Goal: Task Accomplishment & Management: Complete application form

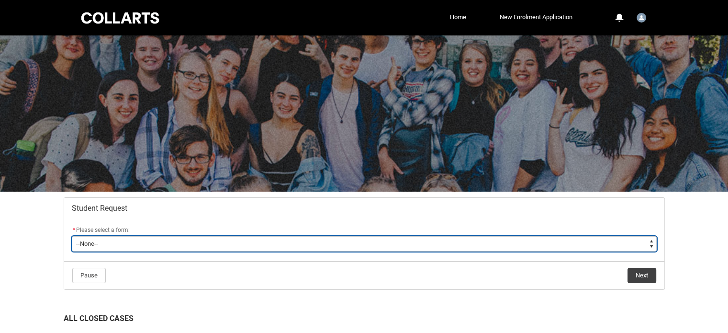
click at [287, 240] on select "--None-- Academic Transcript Application to Appeal Assignment Extension Change …" at bounding box center [364, 243] width 585 height 15
type lightning-select "Assignment_Extension_Choice"
click at [72, 236] on select "--None-- Academic Transcript Application to Appeal Assignment Extension Change …" at bounding box center [364, 243] width 585 height 15
select select "Assignment_Extension_Choice"
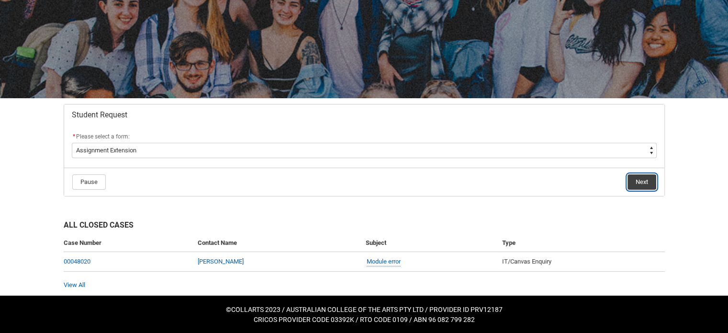
click at [638, 186] on button "Next" at bounding box center [641, 181] width 29 height 15
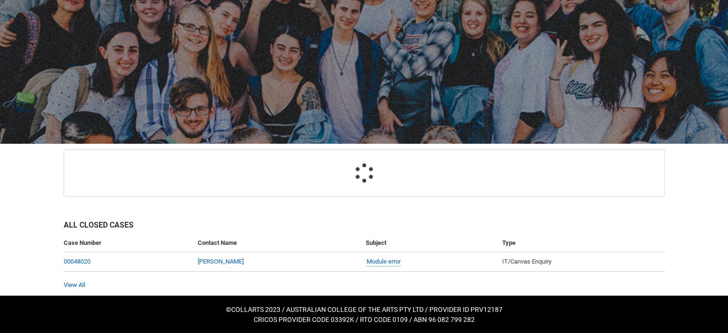
scroll to position [101, 0]
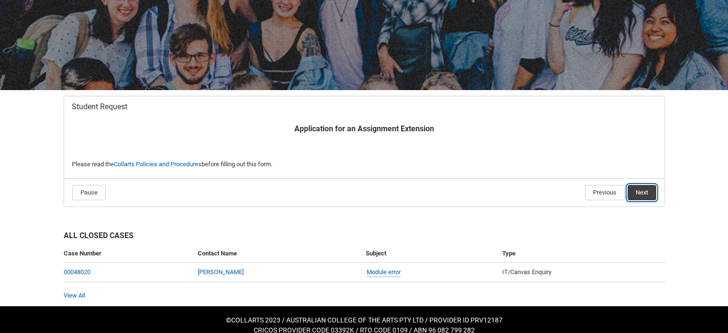
click at [636, 185] on button "Next" at bounding box center [641, 192] width 29 height 15
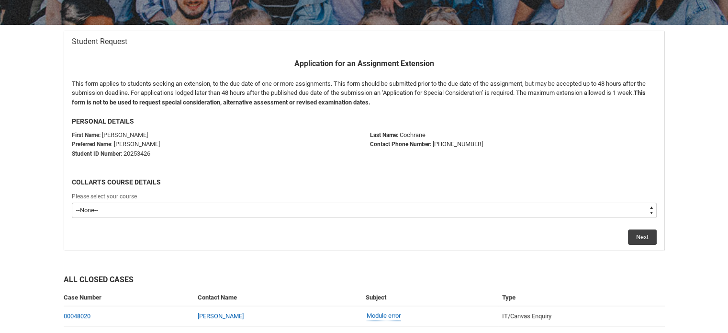
scroll to position [197, 0]
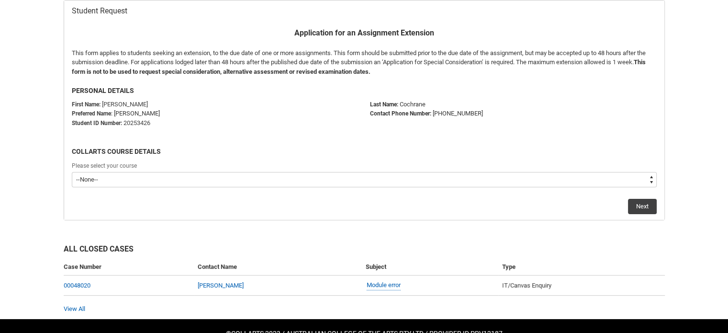
click at [163, 176] on select "--None-- Diploma of Photography" at bounding box center [364, 179] width 585 height 15
type lightning-select "recordPicklist_ProgramEnrollment.a0jOZ000006cvLBYAY"
click at [72, 172] on select "--None-- Diploma of Photography" at bounding box center [364, 179] width 585 height 15
select select "recordPicklist_ProgramEnrollment.a0jOZ000006cvLBYAY"
click at [635, 209] on button "Next" at bounding box center [642, 206] width 29 height 15
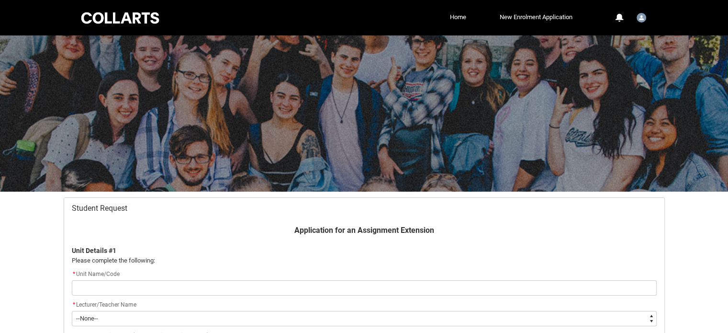
scroll to position [101, 0]
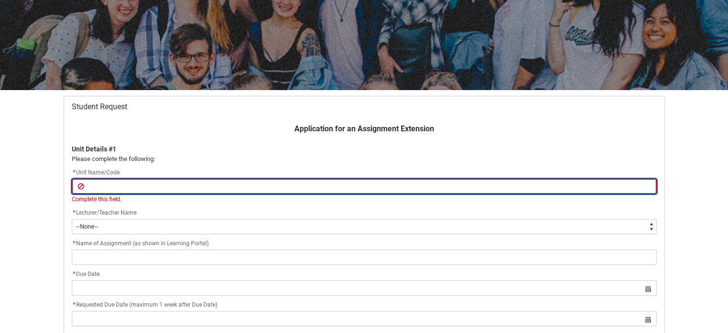
click at [189, 186] on input "Redu_Student_Request flow" at bounding box center [364, 185] width 585 height 15
type lightning-primitive-input-simple "PHOTOGRAPHIC POST PRODUCTION / PHPP1"
type input "PHOTOGRAPHIC POST PRODUCTION / PHPP1"
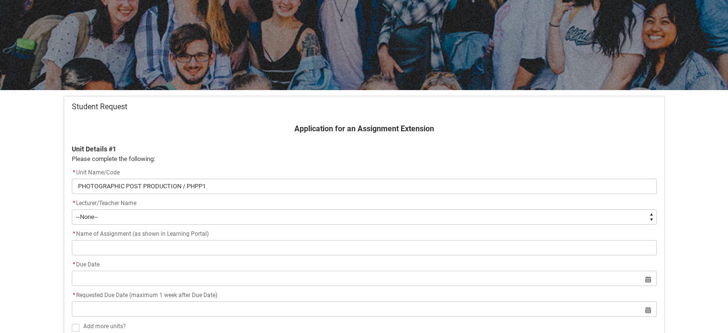
click at [165, 214] on div "* Lecturer/Teacher Name * --None-- Aaron Walker Adam King Adam McKenzie Adriana…" at bounding box center [364, 211] width 585 height 27
click at [166, 223] on flowruntime-screen-field "* Lecturer/Teacher Name * --None-- Aaron Walker Adam King Adam McKenzie Adriana…" at bounding box center [364, 213] width 596 height 31
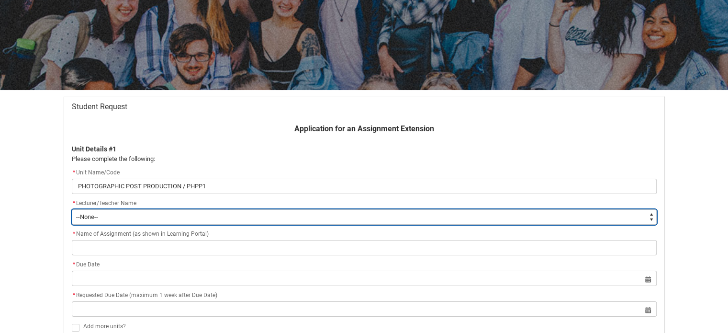
click at [137, 218] on select "--None-- Aaron Walker Adam King Adam McKenzie Adriana Perri Adrienne Couper-Smi…" at bounding box center [364, 216] width 585 height 15
type lightning-select "Faculty_NamefromNtoZ.0035g00000b9AYIAA2"
click at [72, 209] on select "--None-- Aaron Walker Adam King Adam McKenzie Adriana Perri Adrienne Couper-Smi…" at bounding box center [364, 216] width 585 height 15
select select "Faculty_NamefromNtoZ.0035g00000b9AYIAA2"
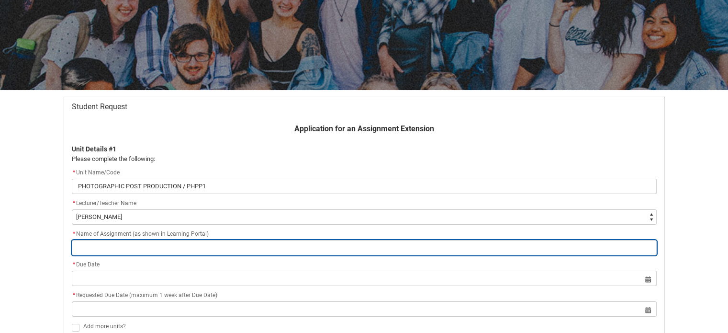
click at [143, 242] on input "Redu_Student_Request flow" at bounding box center [364, 247] width 585 height 15
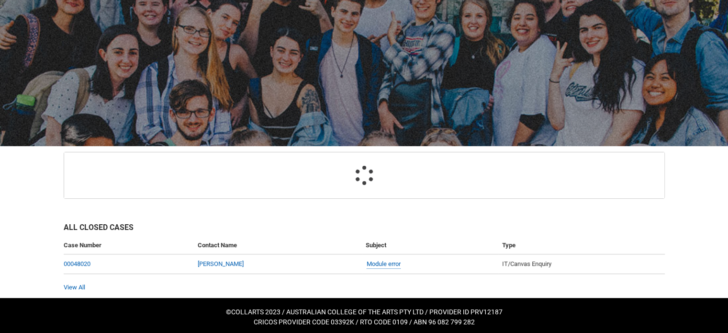
scroll to position [48, 0]
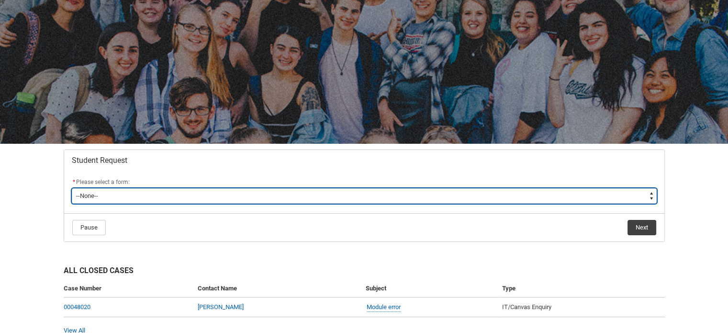
click at [221, 198] on select "--None-- Academic Transcript Application to Appeal Assignment Extension Change …" at bounding box center [364, 195] width 585 height 15
type lightning-select "Assignment_Extension_Choice"
click at [72, 188] on select "--None-- Academic Transcript Application to Appeal Assignment Extension Change …" at bounding box center [364, 195] width 585 height 15
select select "Assignment_Extension_Choice"
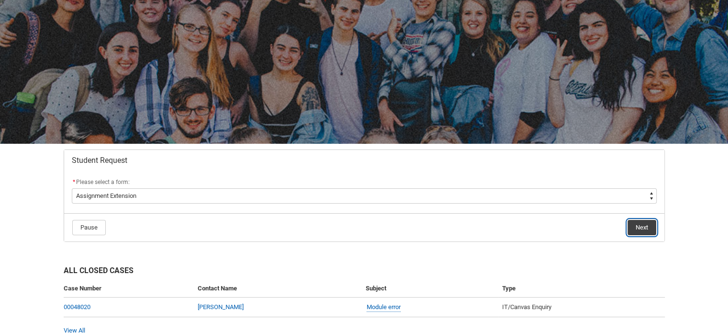
click at [645, 227] on button "Next" at bounding box center [641, 227] width 29 height 15
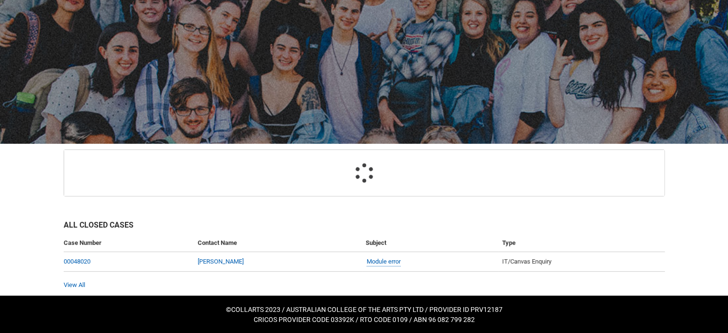
scroll to position [101, 0]
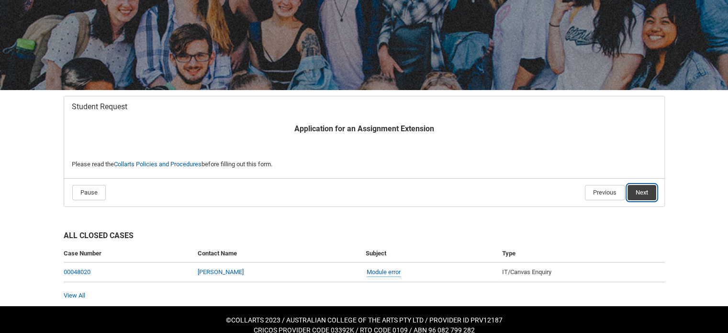
click at [638, 195] on button "Next" at bounding box center [641, 192] width 29 height 15
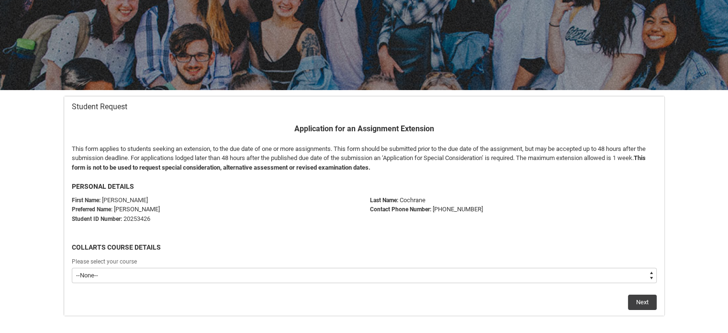
click at [155, 273] on select "--None-- Diploma of Photography" at bounding box center [364, 274] width 585 height 15
type lightning-select "recordPicklist_ProgramEnrollment.a0jOZ000006cvLBYAY"
click at [72, 267] on select "--None-- Diploma of Photography" at bounding box center [364, 274] width 585 height 15
select select "recordPicklist_ProgramEnrollment.a0jOZ000006cvLBYAY"
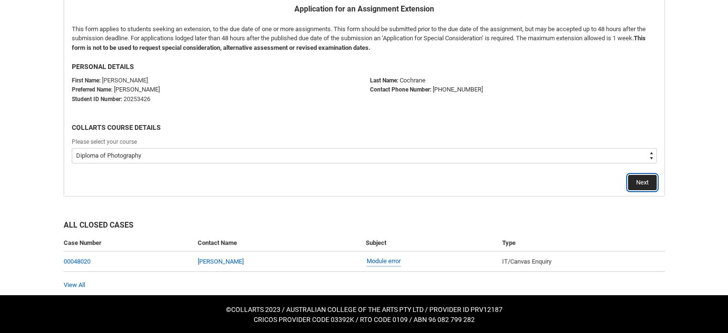
click at [642, 187] on button "Next" at bounding box center [642, 182] width 29 height 15
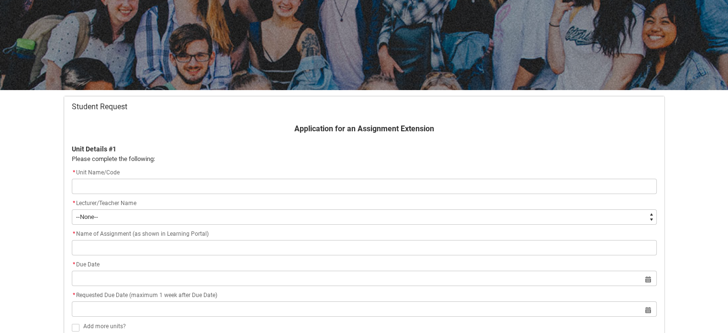
click at [143, 184] on input "Redu_Student_Request flow" at bounding box center [364, 185] width 585 height 15
type lightning-primitive-input-simple "CAMERA FUNDAMENTALS/ PHCD1"
type input "CAMERA FUNDAMENTALS/ PHCD1"
click at [200, 181] on input "CAMERA FUNDAMENTALS/ PHCD1" at bounding box center [364, 185] width 585 height 15
click at [197, 189] on input "CAMERA FUNDAMENTALS/ PHCD1" at bounding box center [364, 185] width 585 height 15
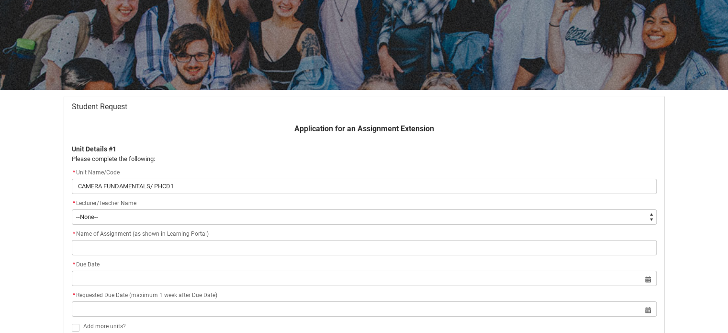
type lightning-primitive-input-simple "CAMERA FUNDAMENTALS/ PHCD"
type input "CAMERA FUNDAMENTALS/ PHCD"
type lightning-primitive-input-simple "CAMERA FUNDAMENTALS/ PHC"
type input "CAMERA FUNDAMENTALS/ PHC"
type lightning-primitive-input-simple "CAMERA FUNDAMENTALS/ PH"
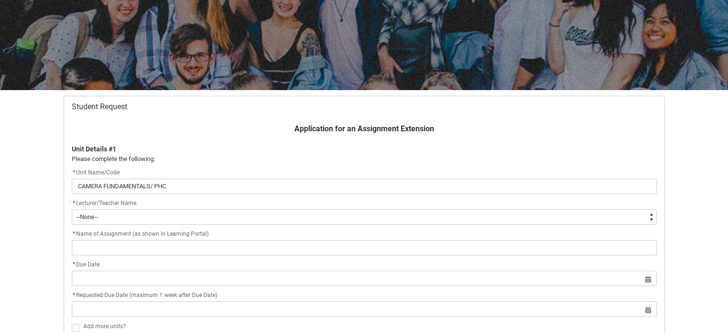
type input "CAMERA FUNDAMENTALS/ PH"
type lightning-primitive-input-simple "CAMERA FUNDAMENTALS/ P"
type input "CAMERA FUNDAMENTALS/ P"
type lightning-primitive-input-simple "CAMERA FUNDAMENTALS/"
type input "CAMERA FUNDAMENTALS/"
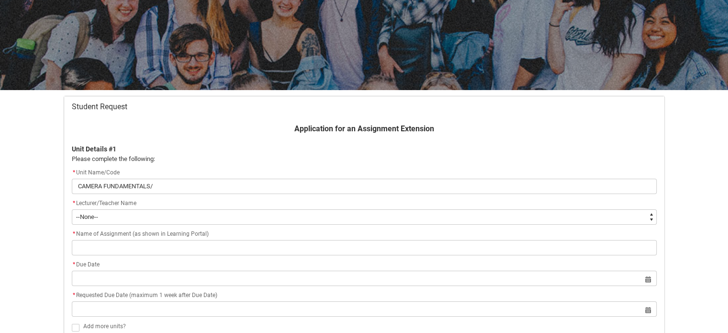
type lightning-primitive-input-simple "CAMERA FUNDAMENTALS/"
type input "CAMERA FUNDAMENTALS/"
type lightning-primitive-input-simple "CAMERA FUNDAMENTALS"
type input "CAMERA FUNDAMENTALS"
type lightning-primitive-input-simple "CAMERA FUNDAMENTALS/ PHCD1"
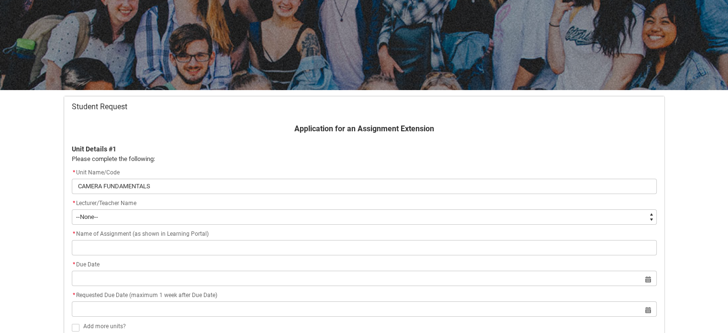
type input "CAMERA FUNDAMENTALS/ PHCD1"
click at [224, 183] on input "CAMERA FUNDAMENTALS/ PHCD1" at bounding box center [364, 185] width 585 height 15
type lightning-primitive-input-simple "CAMERA FUNDAMENTALS/ PHCD"
type input "CAMERA FUNDAMENTALS/ PHCD"
type lightning-primitive-input-simple "CAMERA FUNDAMENTALS/ PHC"
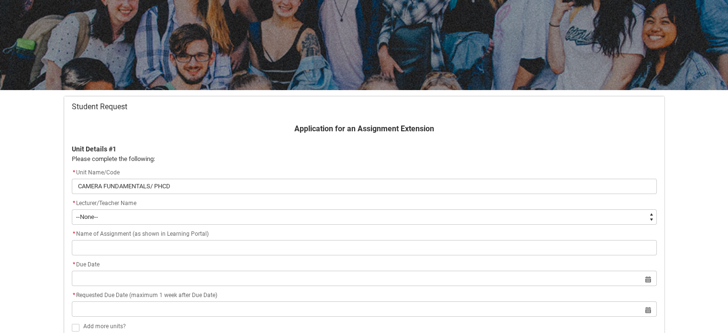
type input "CAMERA FUNDAMENTALS/ PHC"
type lightning-primitive-input-simple "CAMERA FUNDAMENTALS/ PH"
type input "CAMERA FUNDAMENTALS/ PH"
type lightning-primitive-input-simple "CAMERA FUNDAMENTALS/ PHp"
type input "CAMERA FUNDAMENTALS/ PHp"
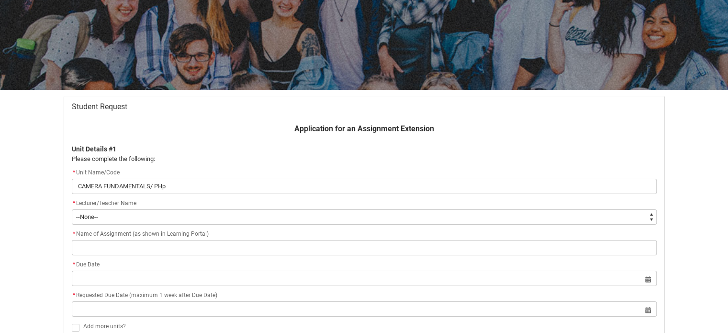
type lightning-primitive-input-simple "CAMERA FUNDAMENTALS/ PHp1"
type input "CAMERA FUNDAMENTALS/ PHp1"
type lightning-primitive-input-simple "CAMERA FUNDAMENTALS/ PHp11"
type input "CAMERA FUNDAMENTALS/ PHp11"
type lightning-primitive-input-simple "CAMERA FUNDAMENTALS/ PHp1"
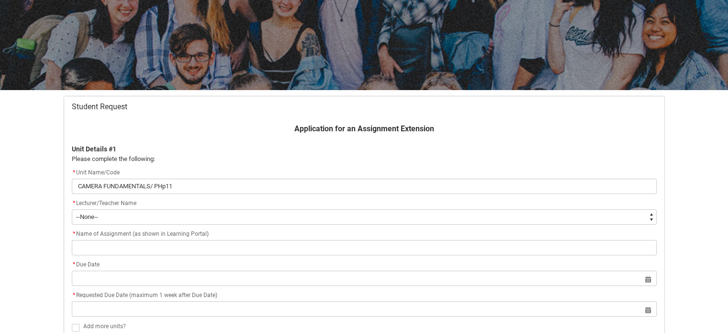
type input "CAMERA FUNDAMENTALS/ PHp1"
type lightning-primitive-input-simple "CAMERA FUNDAMENTALS/ PHp"
type input "CAMERA FUNDAMENTALS/ PHp"
type lightning-primitive-input-simple "CAMERA FUNDAMENTALS/ PH"
type input "CAMERA FUNDAMENTALS/ PH"
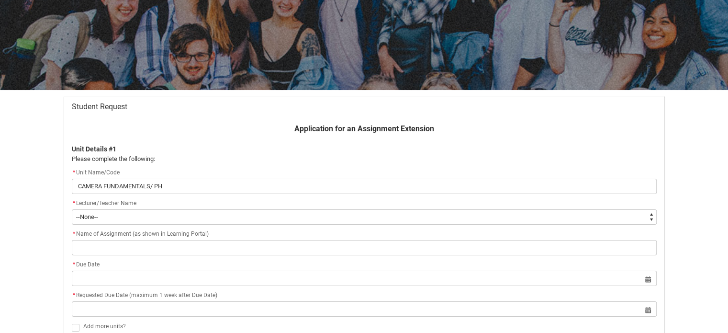
type lightning-primitive-input-simple "CAMERA FUNDAMENTALS/ PHP"
type input "CAMERA FUNDAMENTALS/ PHP"
type lightning-primitive-input-simple "CAMERA FUNDAMENTALS/ PHP1"
type input "CAMERA FUNDAMENTALS/ PHP1"
type lightning-primitive-input-simple "CAMERA FUNDAMENTALS/ PHP11"
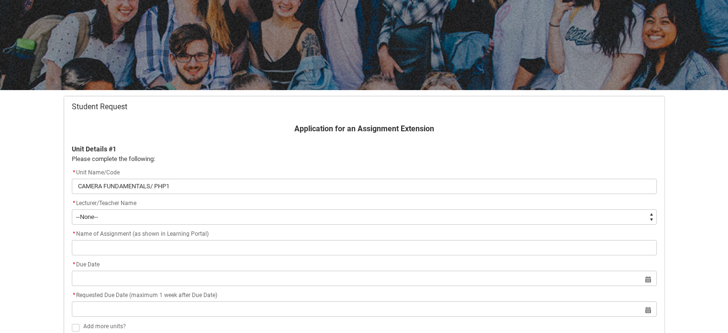
type input "CAMERA FUNDAMENTALS/ PHP11"
type lightning-primitive-input-simple "CAMERA FUNDAMENTALS/ PHP11-"
type input "CAMERA FUNDAMENTALS/ PHP11-"
type lightning-primitive-input-simple "CAMERA FUNDAMENTALS/ PHP11-C"
type input "CAMERA FUNDAMENTALS/ PHP11-C"
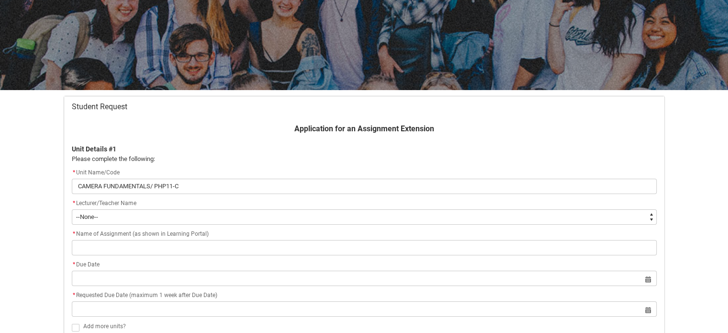
type lightning-primitive-input-simple "CAMERA FUNDAMENTALS/ PHP11-CO"
type input "CAMERA FUNDAMENTALS/ PHP11-CO"
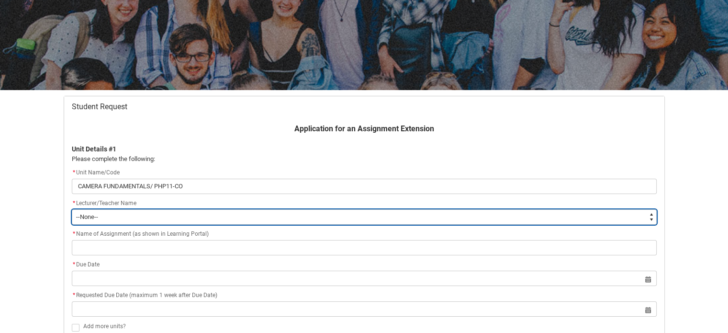
click at [159, 221] on select "--None-- Aaron Walker Adam King Adam McKenzie Adriana Perri Adrienne Couper-Smi…" at bounding box center [364, 216] width 585 height 15
type lightning-select "Faculty_NamefromNtoZ.003OZ00000HC8koYAD"
click at [72, 209] on select "--None-- Aaron Walker Adam King Adam McKenzie Adriana Perri Adrienne Couper-Smi…" at bounding box center [364, 216] width 585 height 15
select select "Faculty_NamefromNtoZ.003OZ00000HC8koYAD"
click at [139, 216] on select "--None-- Aaron Walker Adam King Adam McKenzie Adriana Perri Adrienne Couper-Smi…" at bounding box center [364, 216] width 585 height 15
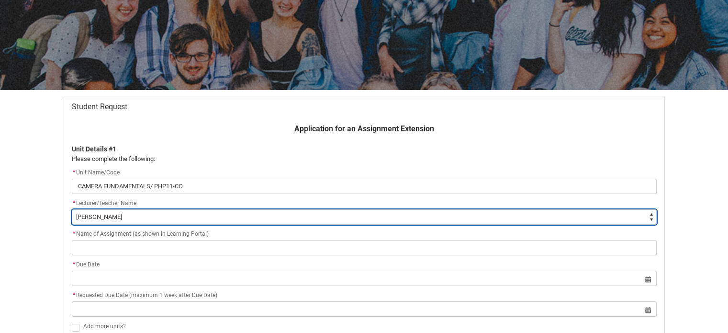
type lightning-select "Faculty_NamefromNtoZ.0035g00000b9AYIAA2"
click at [72, 209] on select "--None-- Aaron Walker Adam King Adam McKenzie Adriana Perri Adrienne Couper-Smi…" at bounding box center [364, 216] width 585 height 15
select select "Faculty_NamefromNtoZ.0035g00000b9AYIAA2"
